Goal: Information Seeking & Learning: Learn about a topic

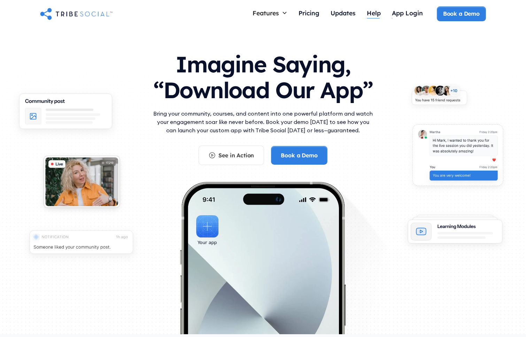
click at [379, 15] on div "Help" at bounding box center [374, 13] width 14 height 8
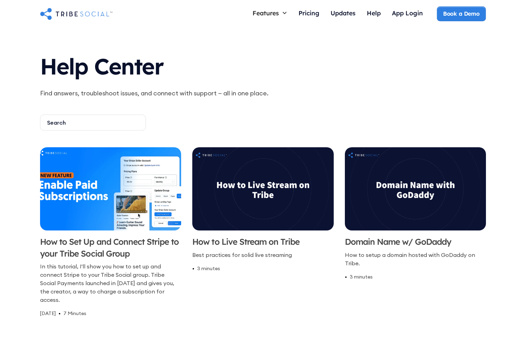
scroll to position [10, 0]
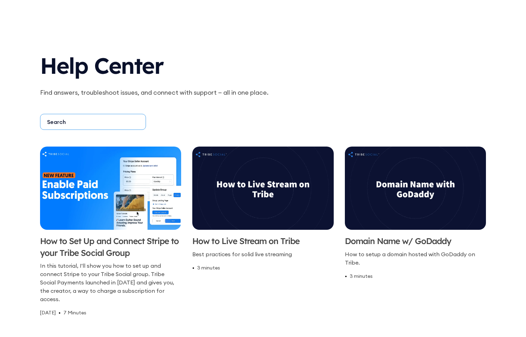
click at [63, 127] on input "Email Form" at bounding box center [93, 122] width 106 height 16
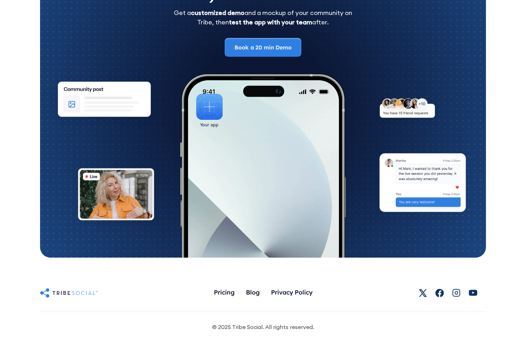
scroll to position [361, 0]
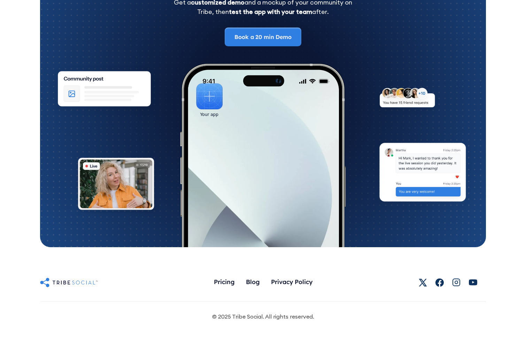
type input "course"
click at [72, 274] on div "Pricing Blog Privacy Policy Twitter TribeSocial Facebook Tribesocial Facebook T…" at bounding box center [263, 297] width 446 height 79
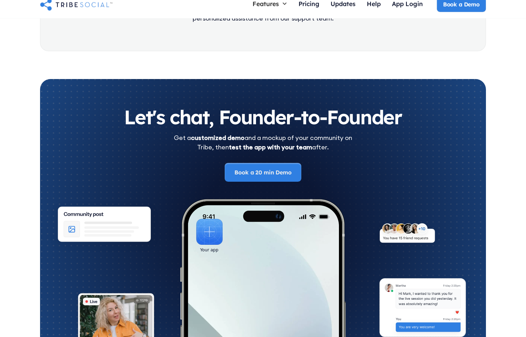
scroll to position [0, 0]
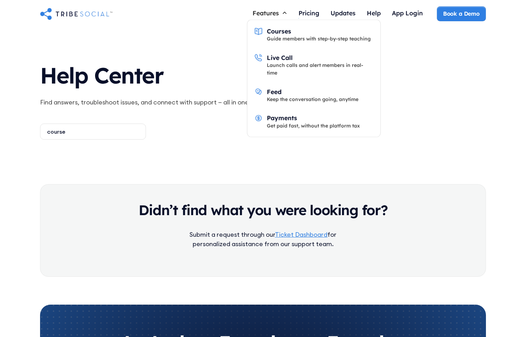
click at [274, 10] on div "Features" at bounding box center [266, 13] width 26 height 8
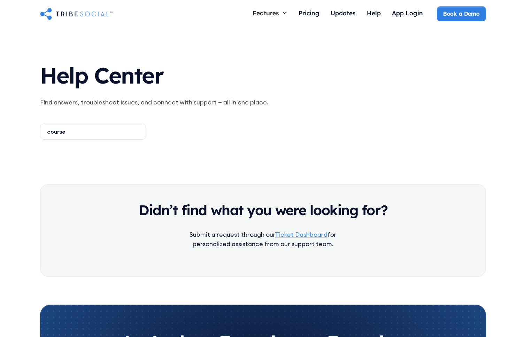
click at [277, 13] on div "Features" at bounding box center [266, 13] width 26 height 8
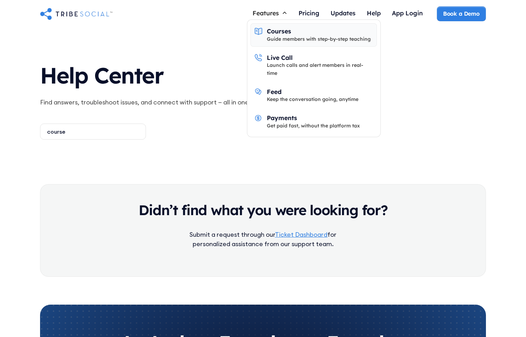
click at [281, 36] on div "Guide members with step-by-step teaching" at bounding box center [319, 39] width 104 height 8
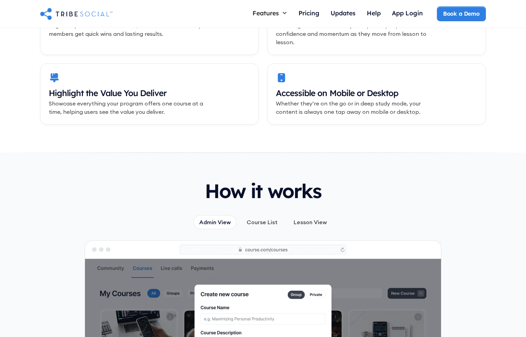
scroll to position [225, 0]
